Goal: Information Seeking & Learning: Learn about a topic

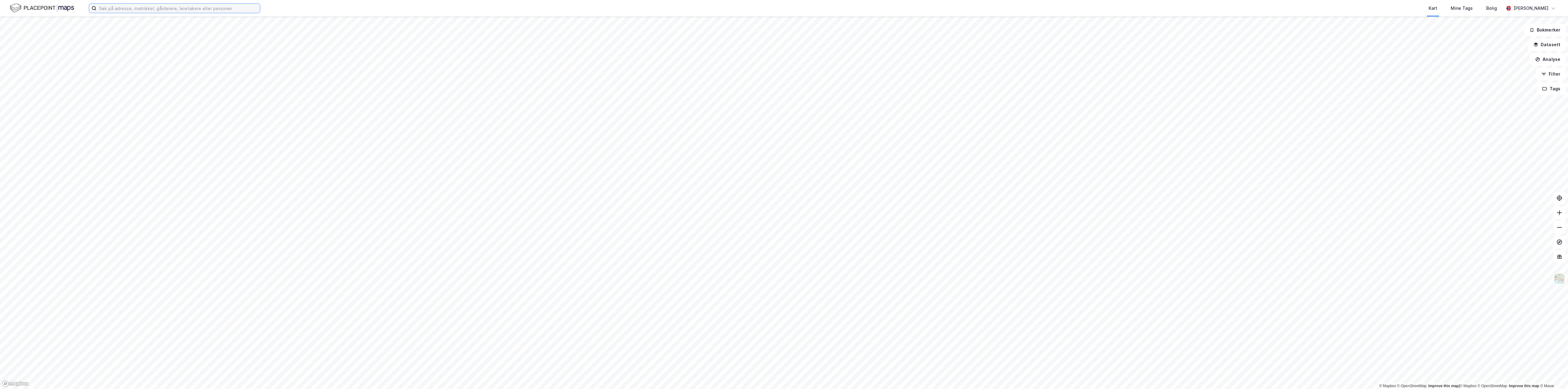
click at [192, 4] on input at bounding box center [178, 8] width 164 height 9
click at [189, 7] on input at bounding box center [178, 8] width 164 height 9
paste input "Mjåvannsveien 90"
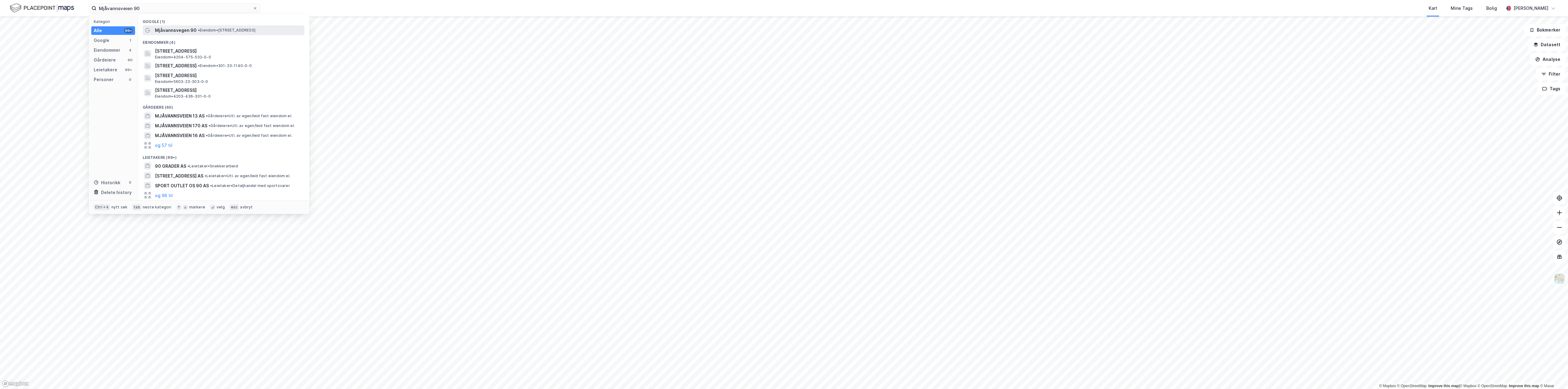
click at [186, 28] on span "Mjåvannsvegen 90" at bounding box center [176, 30] width 41 height 7
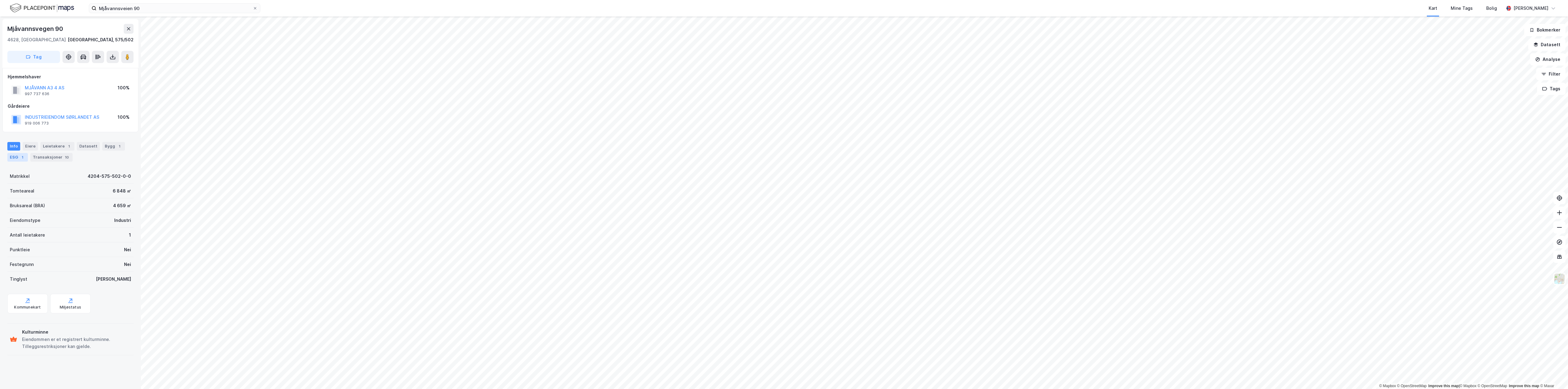
click at [23, 157] on div "1" at bounding box center [23, 158] width 6 height 6
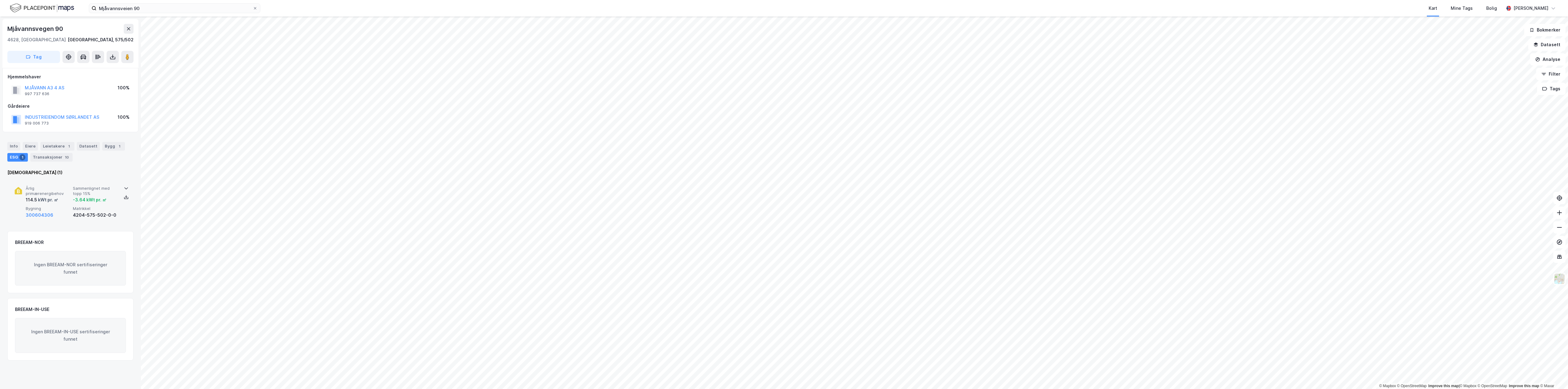
click at [94, 200] on div "-3.64 kWt pr. ㎡" at bounding box center [89, 200] width 33 height 7
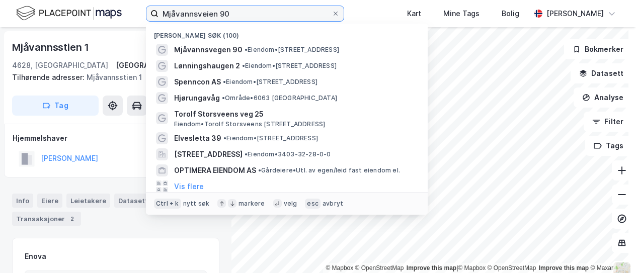
click at [268, 14] on input "Mjåvannsveien 90" at bounding box center [244, 13] width 173 height 15
drag, startPoint x: 266, startPoint y: 13, endPoint x: 82, endPoint y: 6, distance: 184.3
click at [82, 6] on div "Mjåvannsveien 90 [GEOGRAPHIC_DATA] søk (100) Mjåvannsvegen 90 • Eiendom • [STRE…" at bounding box center [318, 13] width 636 height 27
paste input "[STREET_ADDRESS]"
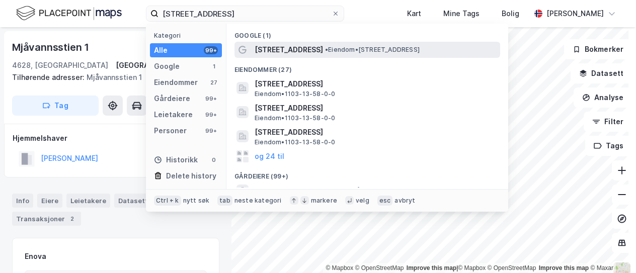
click at [306, 51] on span "[STREET_ADDRESS]" at bounding box center [289, 50] width 68 height 12
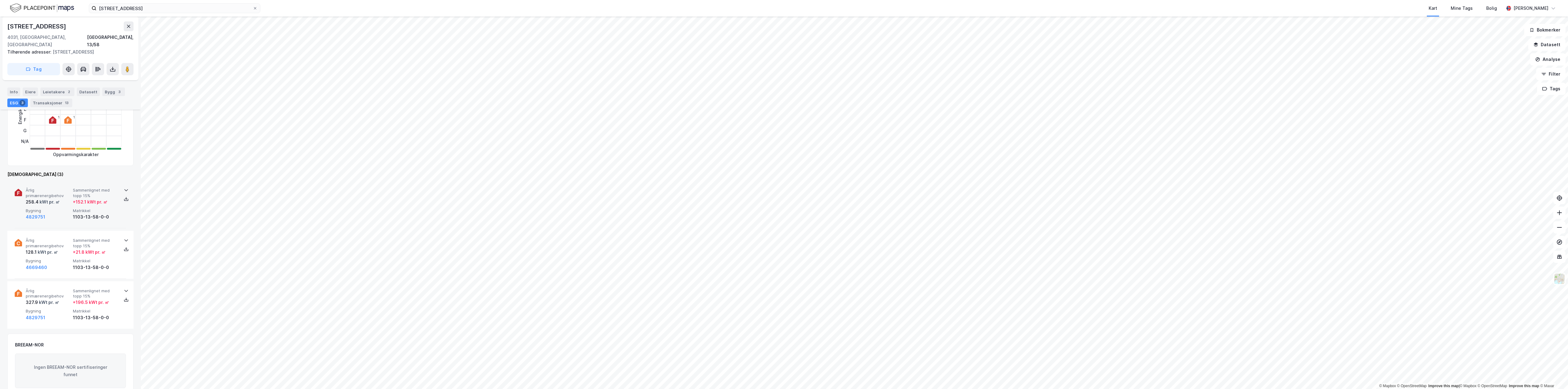
scroll to position [153, 0]
click at [72, 203] on div "Årlig primærenergibehov 258.4 kWt pr. ㎡ Sammenlignet med topp 15% + 152.1 kWt p…" at bounding box center [71, 202] width 92 height 33
click at [43, 298] on div "Årlig primærenergibehov 128.1 kWt pr. ㎡ Sammenlignet med topp 15% + 21.8 kWt pr…" at bounding box center [71, 310] width 92 height 33
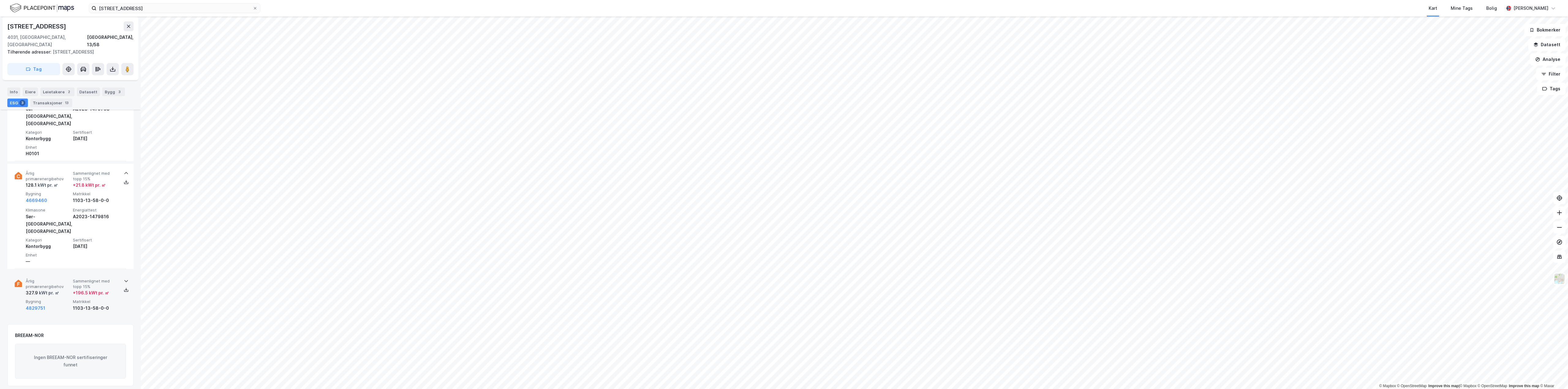
click at [50, 305] on div "4829751" at bounding box center [47, 309] width 44 height 7
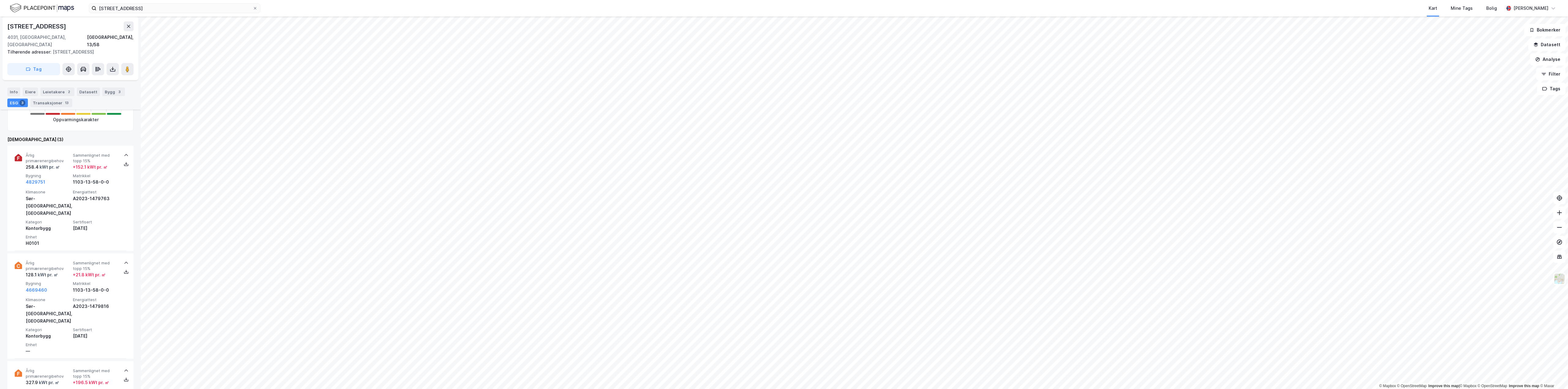
scroll to position [184, 0]
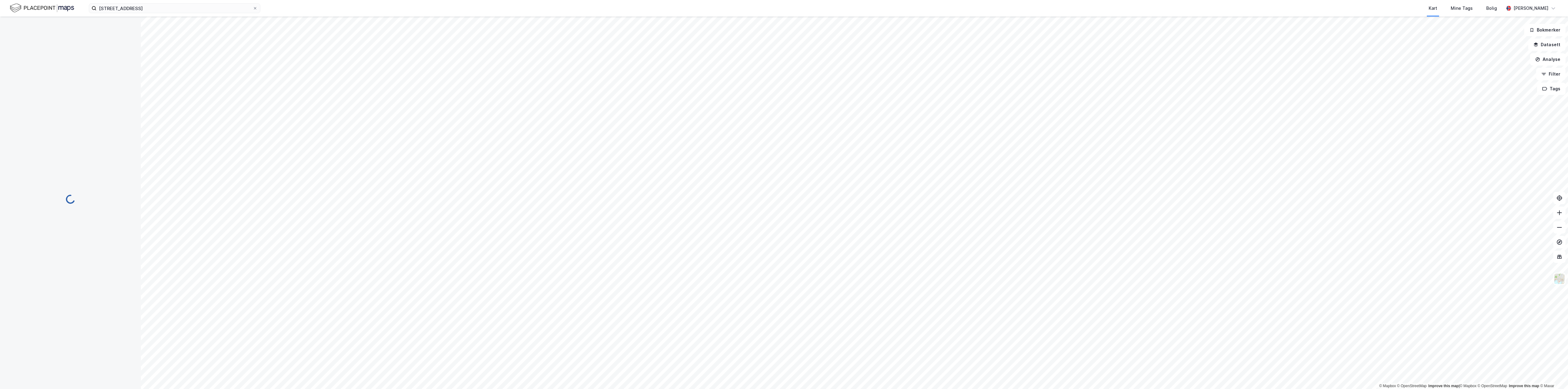
scroll to position [13, 0]
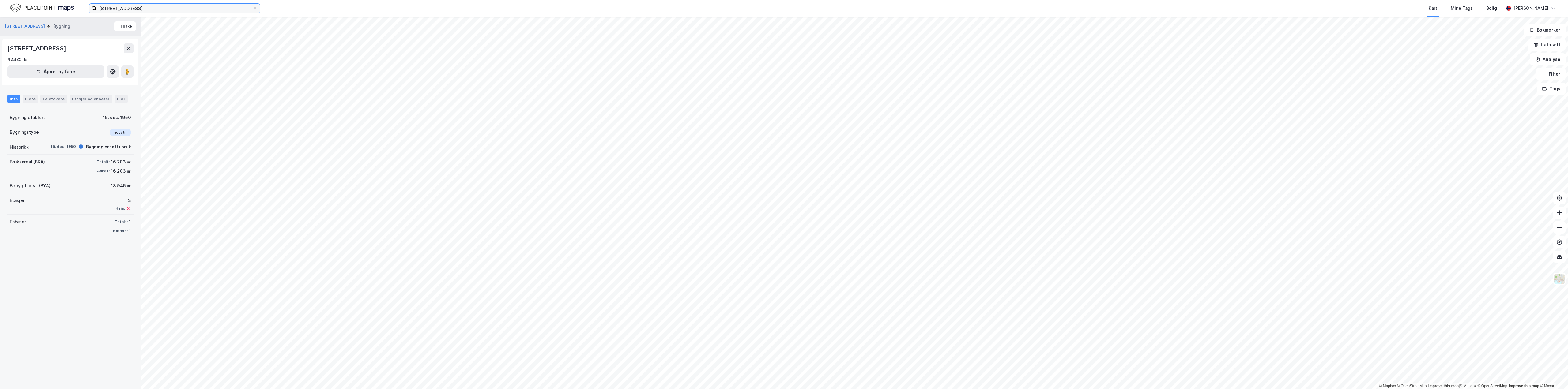
click at [203, 9] on input "[STREET_ADDRESS]" at bounding box center [174, 8] width 156 height 9
drag, startPoint x: 202, startPoint y: 8, endPoint x: 37, endPoint y: 8, distance: 165.0
click at [37, 8] on div "Gamle [STREET_ADDRESS] Nylige søk (100) [STREET_ADDRESS] • Eiendom • [STREET_AD…" at bounding box center [784, 8] width 1568 height 16
paste input "[STREET_ADDRESS]"
type input "[STREET_ADDRESS]"
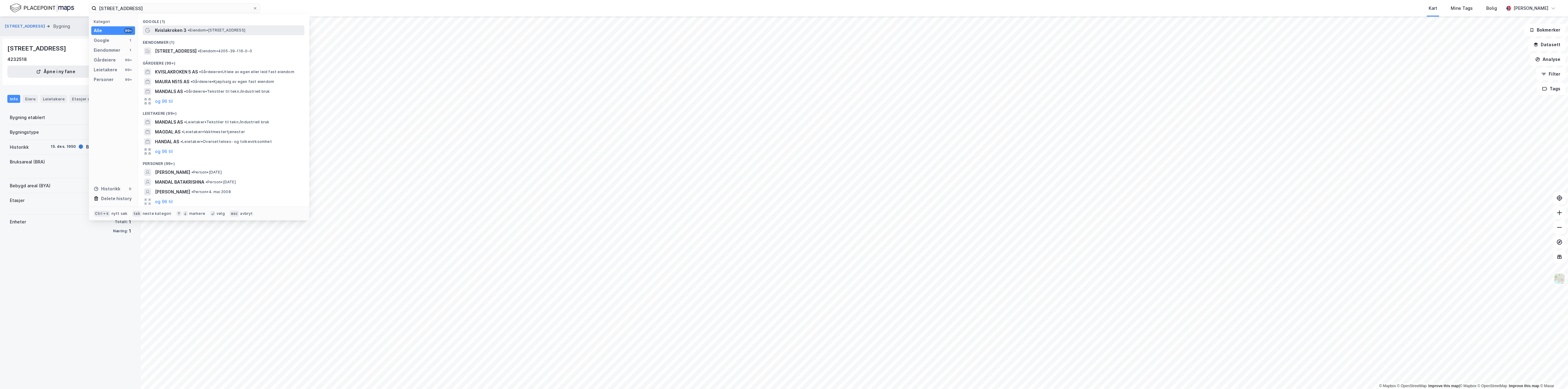
click at [198, 28] on span "• Eiendom • [STREET_ADDRESS]" at bounding box center [216, 30] width 58 height 5
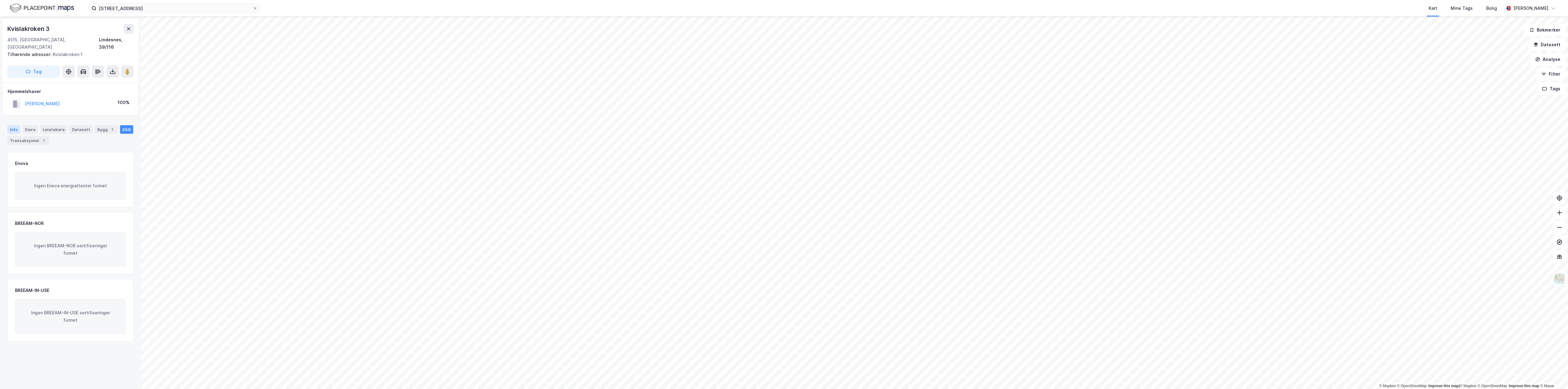
click at [16, 125] on div "Info" at bounding box center [13, 130] width 13 height 9
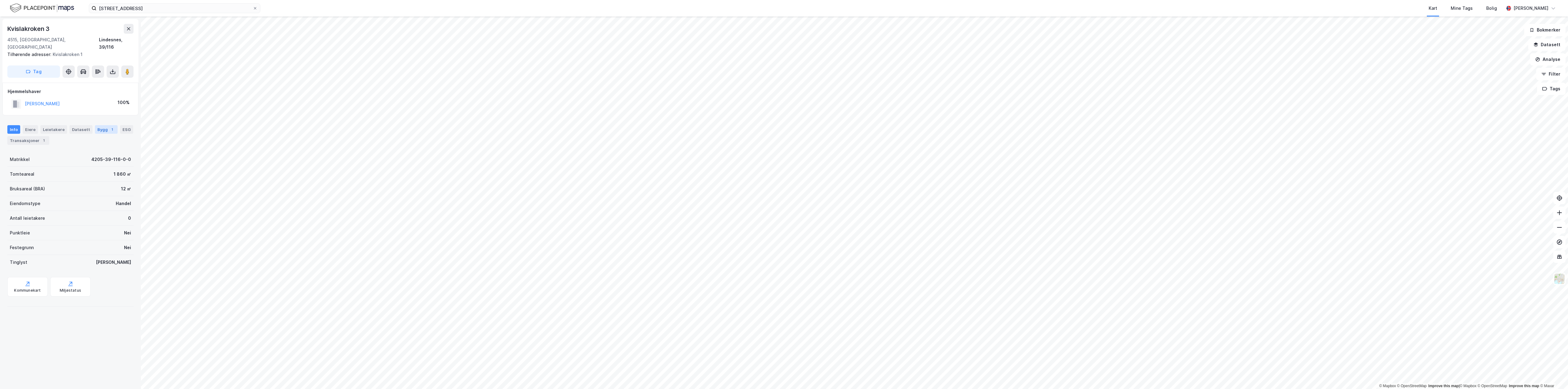
click at [97, 126] on div "Bygg 1" at bounding box center [106, 130] width 23 height 9
click at [32, 136] on div "Transaksjoner 1" at bounding box center [28, 141] width 42 height 9
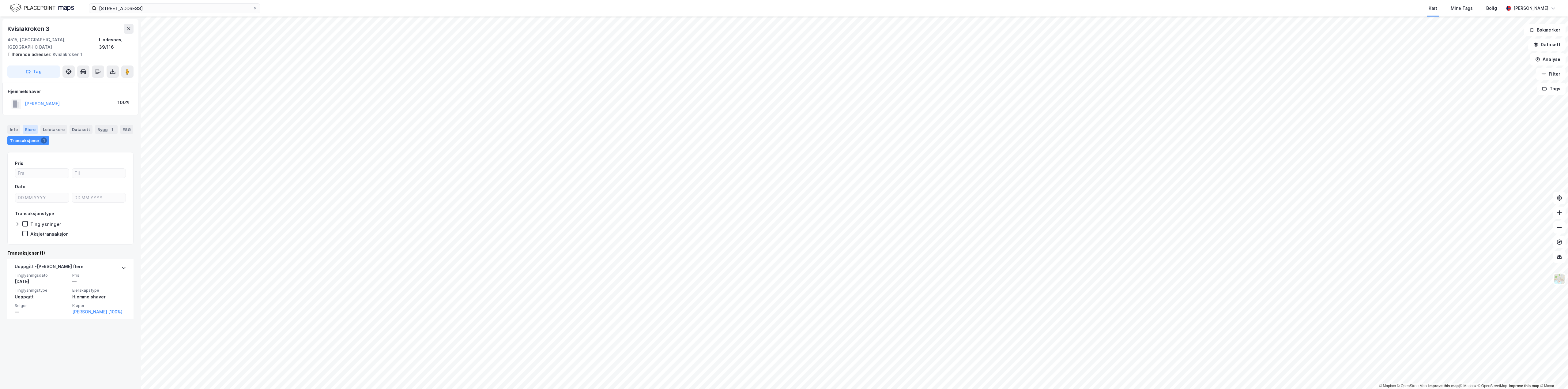
click at [32, 125] on div "Eiere" at bounding box center [30, 130] width 15 height 9
click at [17, 125] on div "Info" at bounding box center [13, 130] width 13 height 9
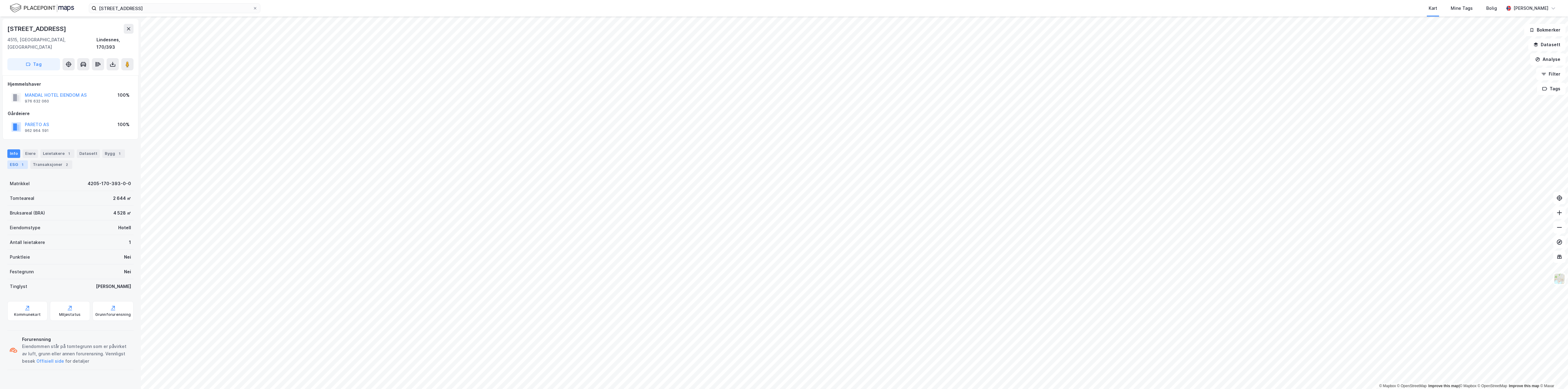
click at [18, 161] on div "ESG 1" at bounding box center [18, 165] width 21 height 9
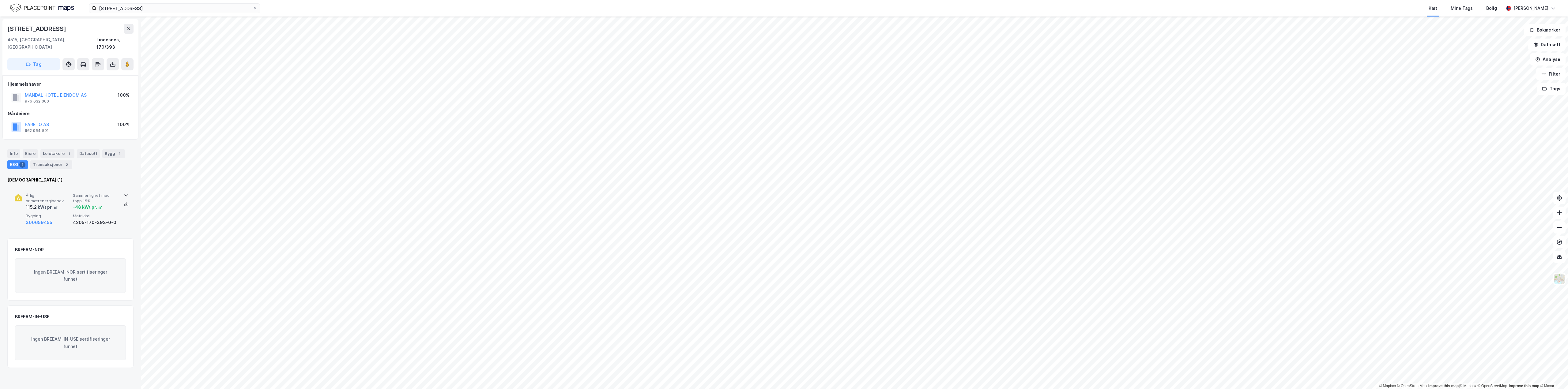
click at [88, 196] on span "Sammenlignet med topp 15%" at bounding box center [95, 198] width 44 height 11
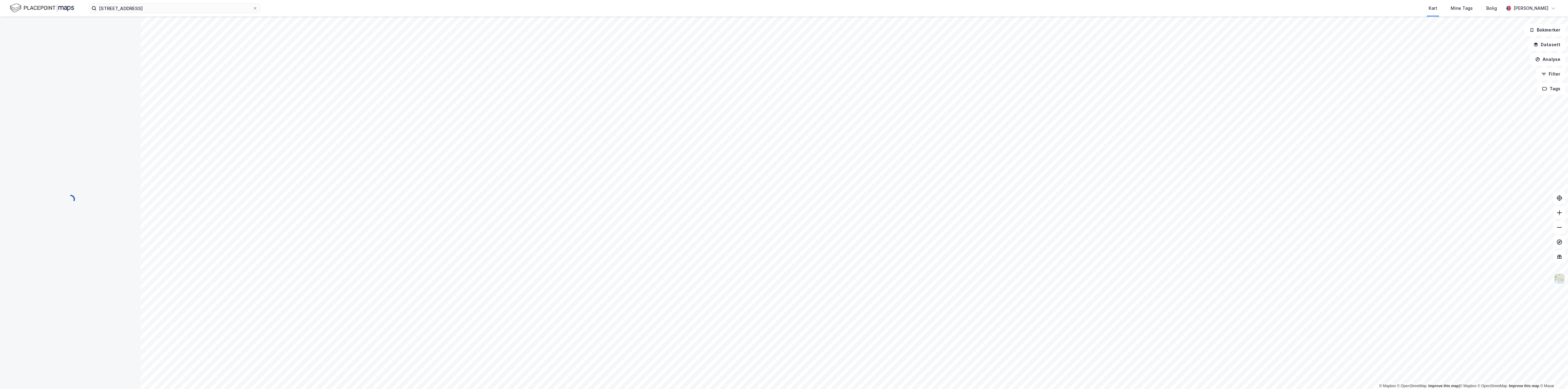
scroll to position [13, 0]
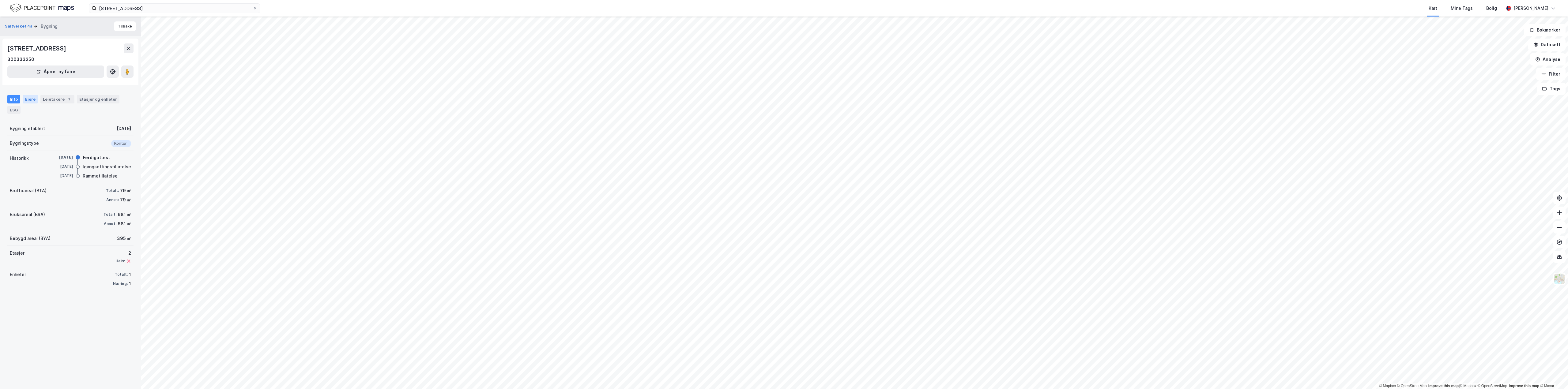
click at [33, 100] on div "Eiere" at bounding box center [30, 99] width 15 height 9
click at [51, 154] on link "Lindesnes, 39/219" at bounding box center [46, 153] width 38 height 5
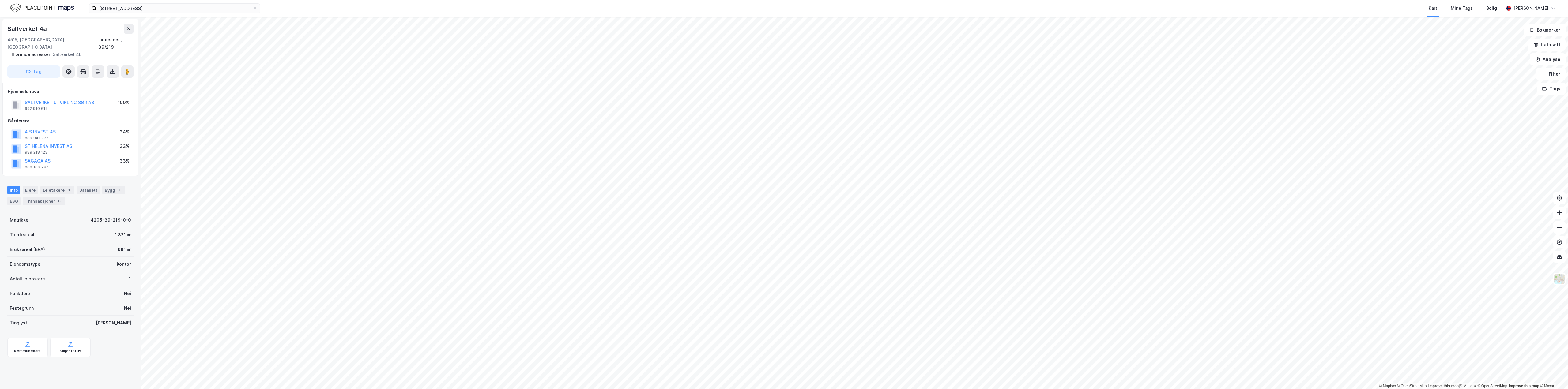
click at [1057, 389] on html "[STREET_ADDRESS] Kart Mine Tags Bolig [PERSON_NAME] © Mapbox © OpenStreetMap Im…" at bounding box center [784, 194] width 1568 height 389
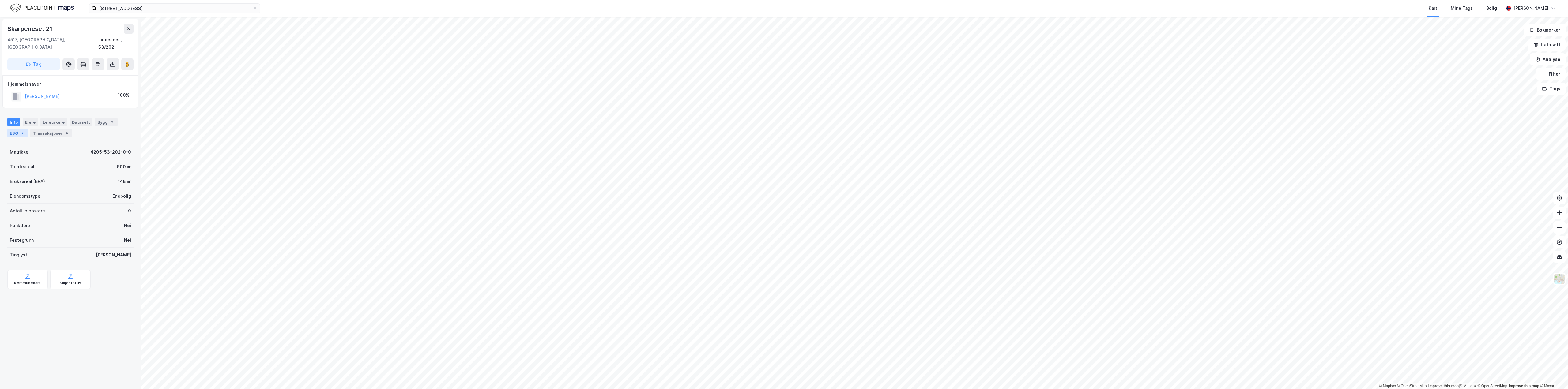
drag, startPoint x: 18, startPoint y: 125, endPoint x: 27, endPoint y: 130, distance: 10.3
click at [19, 129] on div "ESG 2" at bounding box center [18, 133] width 21 height 9
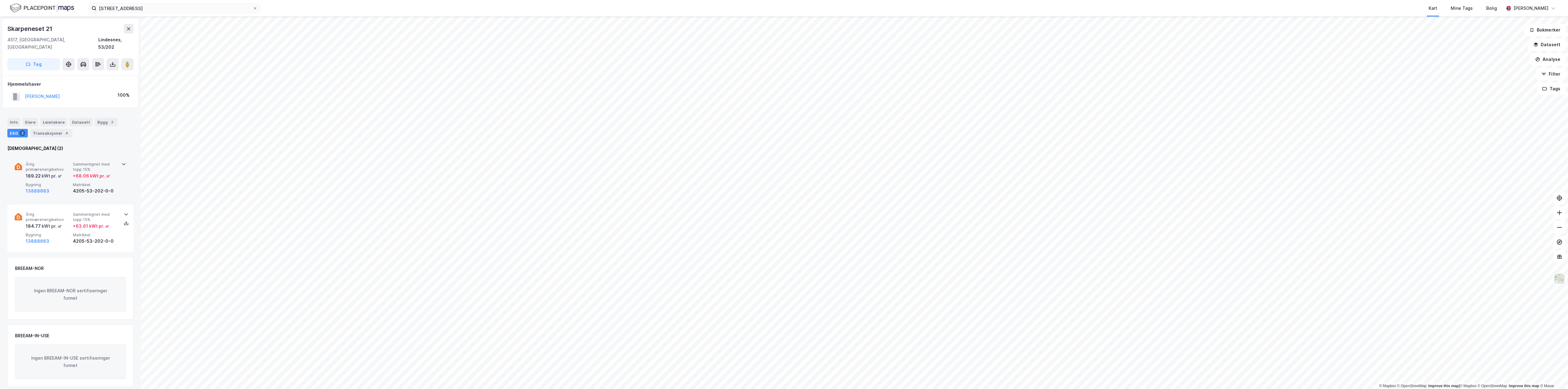
click at [66, 172] on div "189.22 kWt pr. ㎡" at bounding box center [47, 176] width 44 height 7
click at [72, 262] on div "Årlig primærenergibehov 184.77 kWt pr. ㎡ Sammenlignet med topp 15% + 63.61 kWt …" at bounding box center [70, 286] width 111 height 47
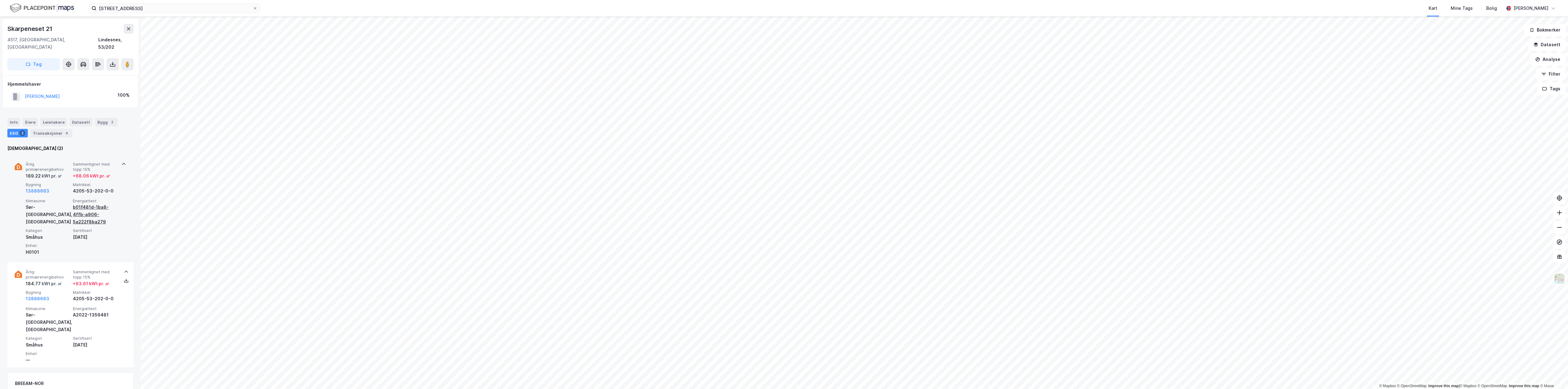
click at [91, 205] on div "b01f481d-1ba8-4ffb-a906-5a222f8ba279" at bounding box center [95, 215] width 44 height 22
click at [77, 187] on div "Årlig primærenergibehov 189.22 kWt pr. ㎡ Sammenlignet med topp 15% + 68.06 kWt …" at bounding box center [70, 207] width 111 height 105
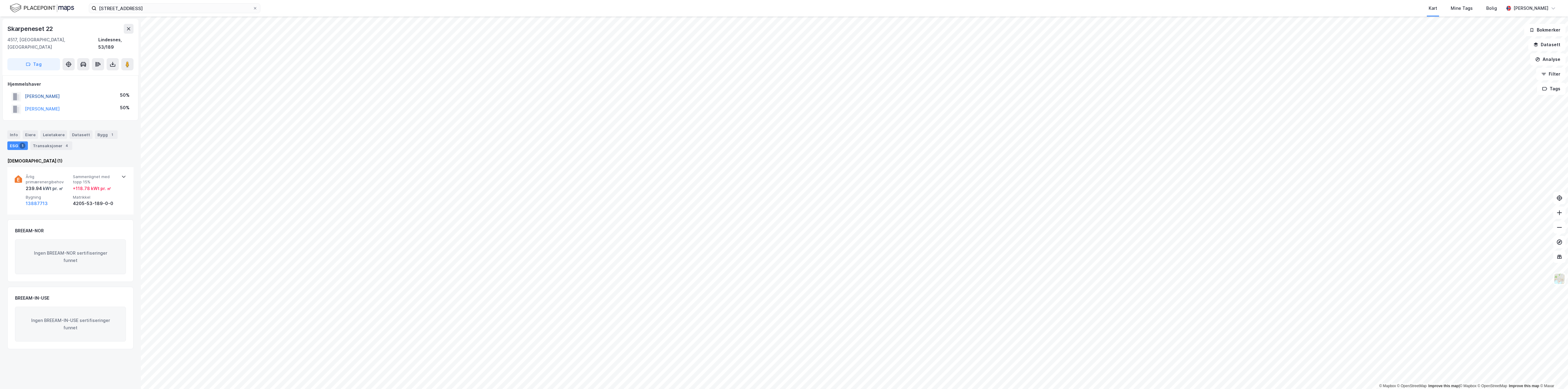
click at [0, 0] on button "[PERSON_NAME]" at bounding box center [0, 0] width 0 height 0
click at [33, 136] on div "Transaksjoner 6" at bounding box center [28, 141] width 42 height 9
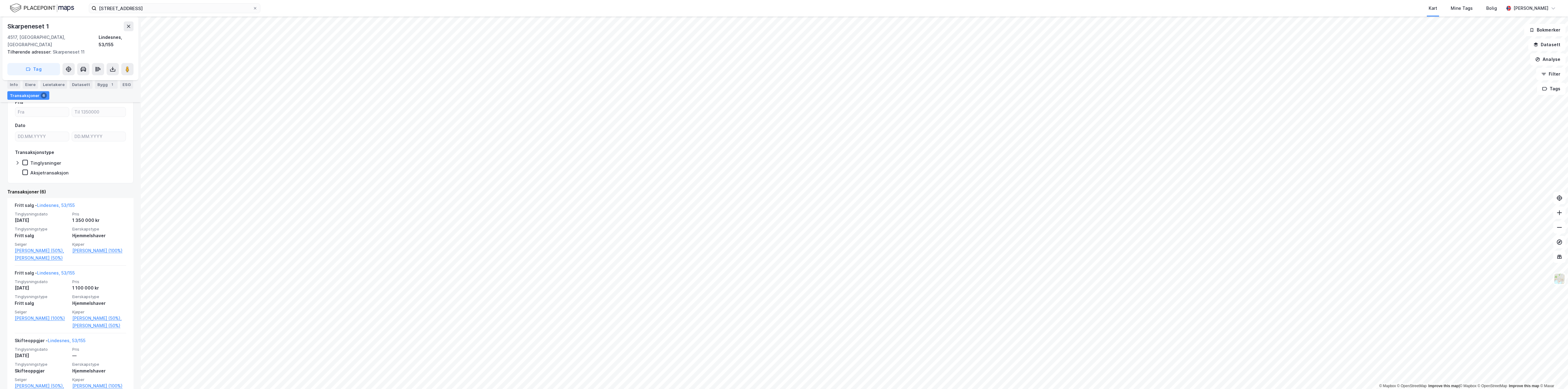
scroll to position [30, 0]
